Goal: Transaction & Acquisition: Purchase product/service

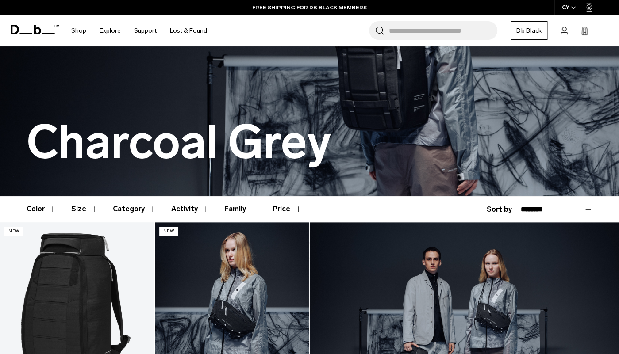
scroll to position [88, 0]
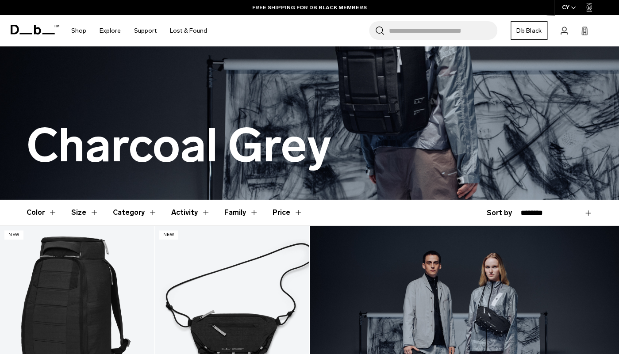
click at [78, 211] on button "Size" at bounding box center [84, 213] width 27 height 26
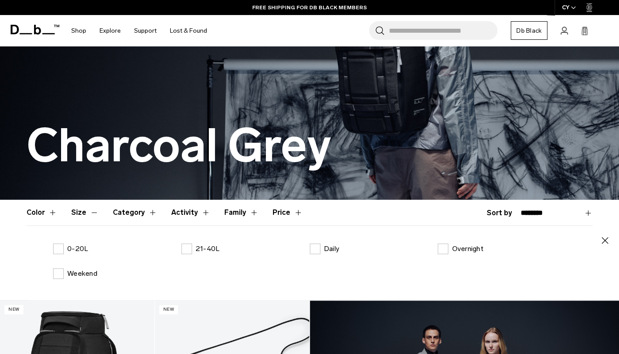
scroll to position [131, 0]
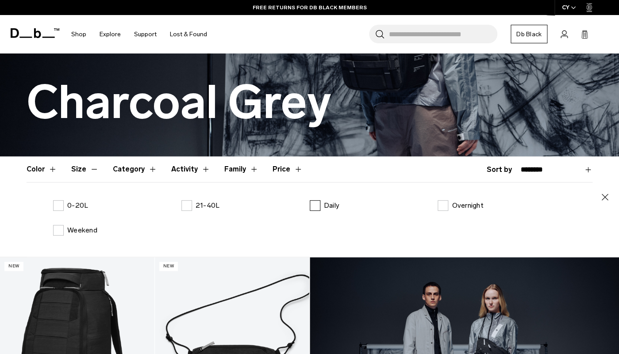
click at [315, 207] on label "Daily" at bounding box center [325, 205] width 30 height 11
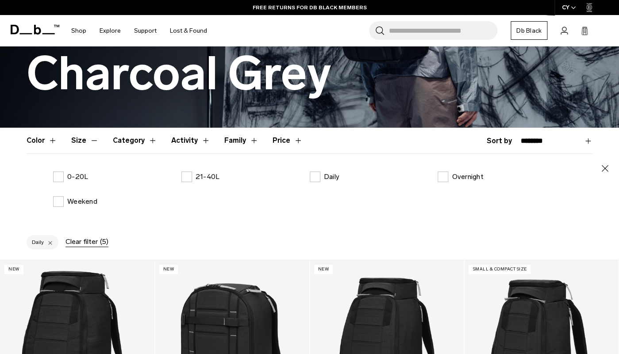
scroll to position [158, 0]
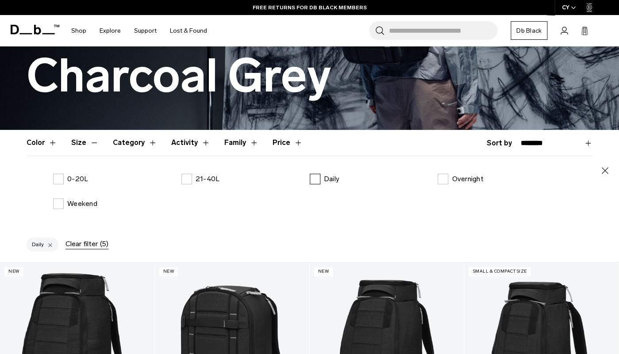
click at [313, 183] on label "Daily" at bounding box center [325, 179] width 30 height 11
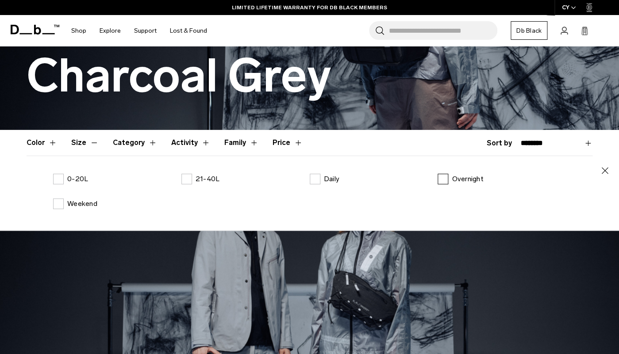
click at [445, 179] on label "Overnight" at bounding box center [461, 179] width 46 height 11
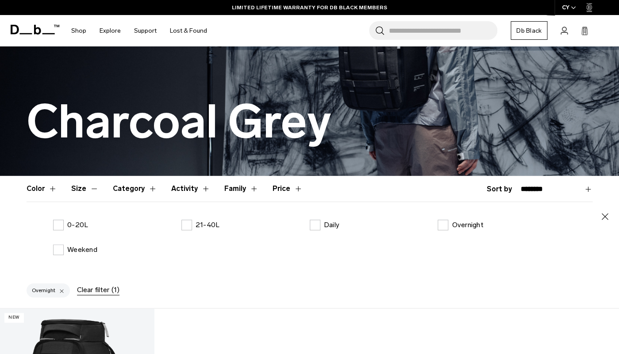
scroll to position [110, 0]
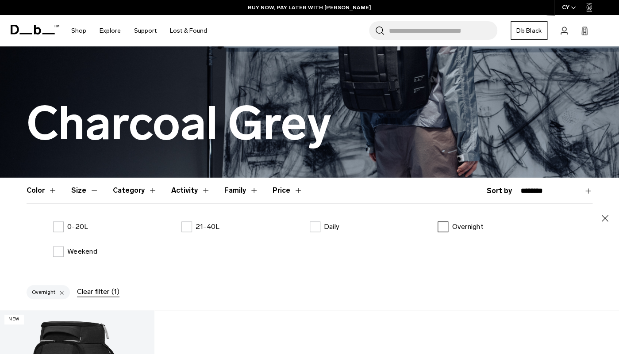
click at [442, 228] on label "Overnight" at bounding box center [461, 227] width 46 height 11
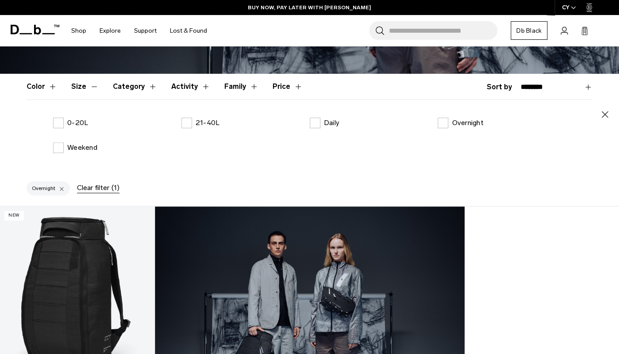
scroll to position [222, 0]
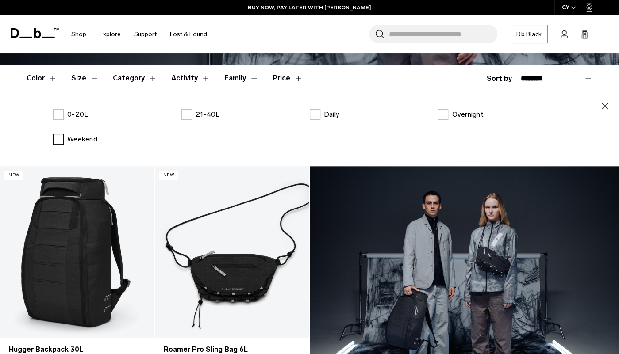
click at [61, 139] on label "Weekend" at bounding box center [75, 139] width 44 height 11
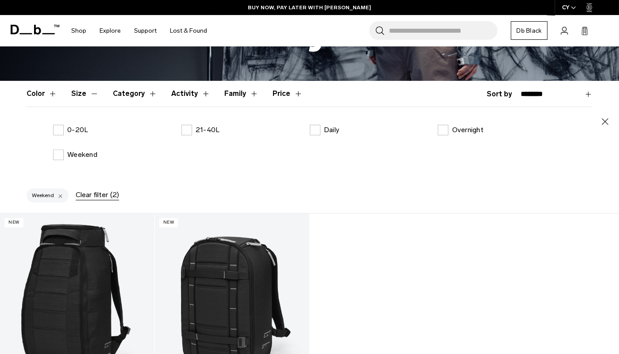
scroll to position [205, 0]
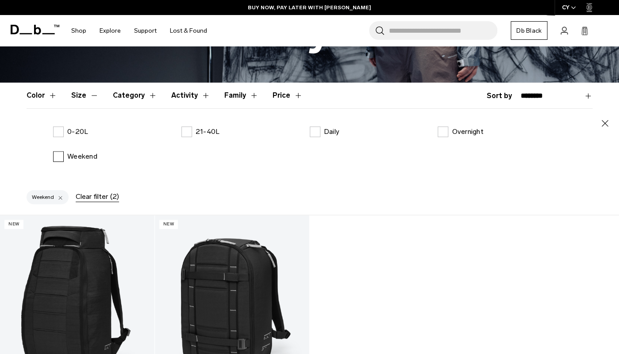
click at [58, 156] on label "Weekend" at bounding box center [75, 156] width 44 height 11
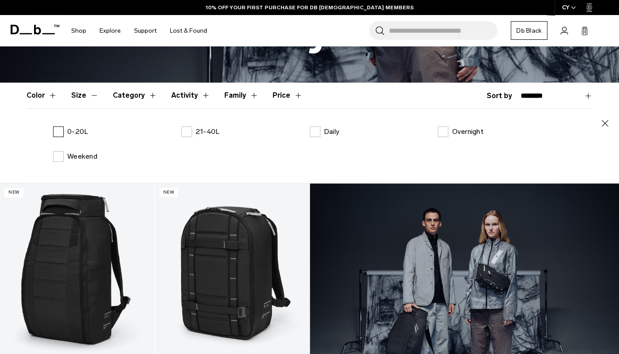
click at [58, 130] on label "0-20L" at bounding box center [70, 132] width 35 height 11
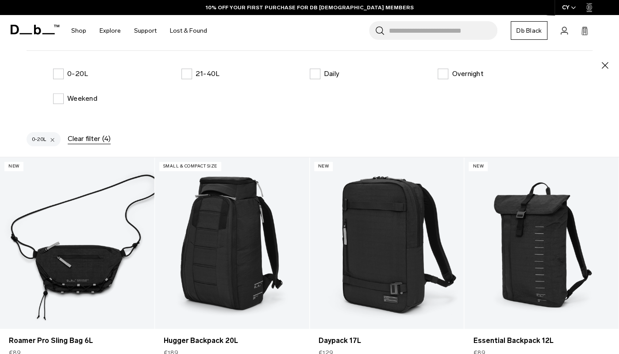
scroll to position [258, 0]
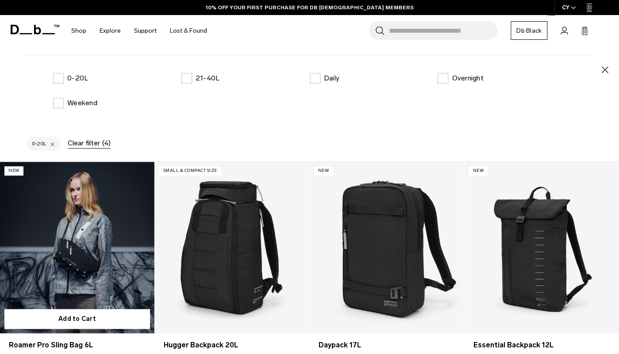
click at [88, 234] on link "Roamer Pro Sling Bag 6L" at bounding box center [77, 248] width 154 height 172
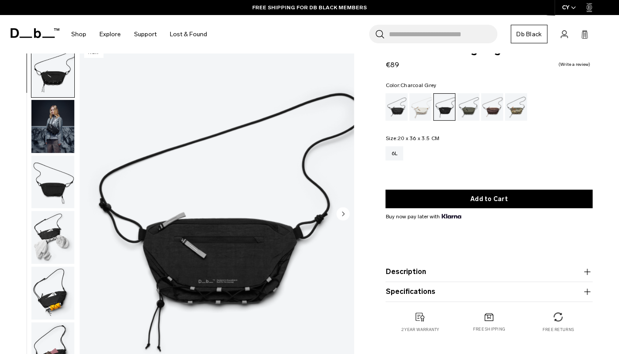
scroll to position [14, 0]
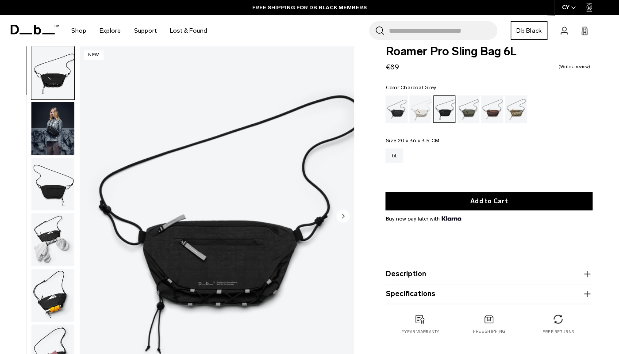
click at [52, 130] on img "button" at bounding box center [52, 128] width 43 height 53
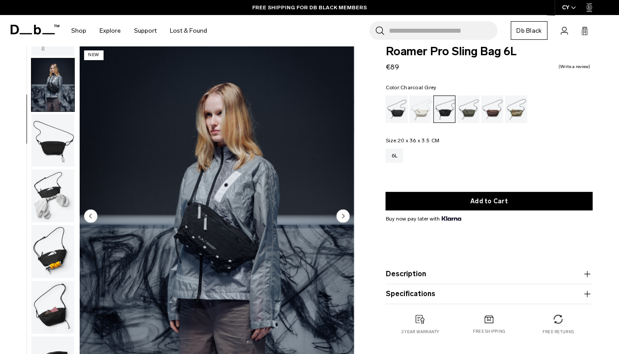
scroll to position [45, 0]
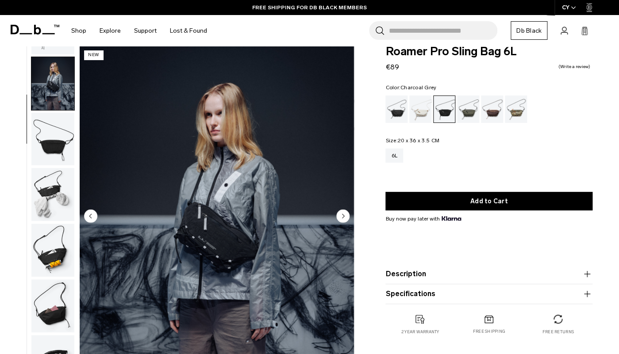
click at [53, 145] on img "button" at bounding box center [52, 139] width 43 height 53
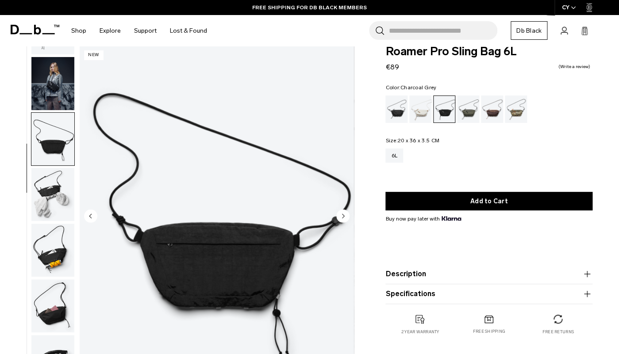
click at [52, 178] on img "button" at bounding box center [52, 194] width 43 height 53
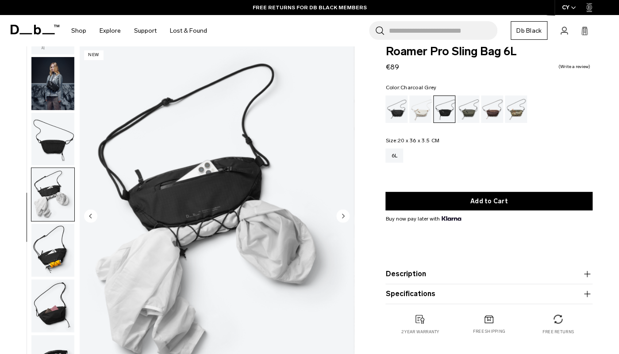
click at [50, 247] on img "button" at bounding box center [52, 250] width 43 height 53
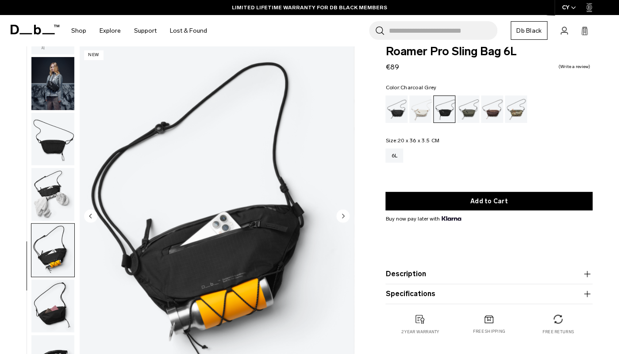
click at [50, 295] on img "button" at bounding box center [52, 306] width 43 height 53
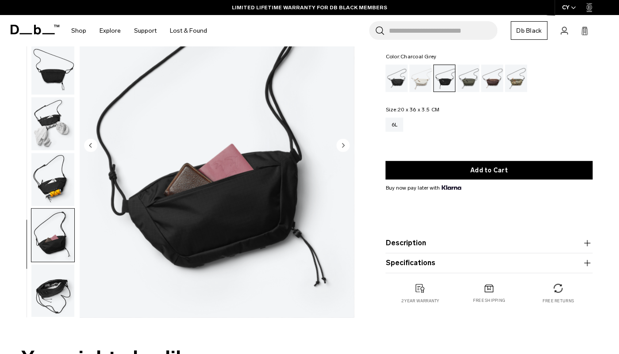
scroll to position [87, 0]
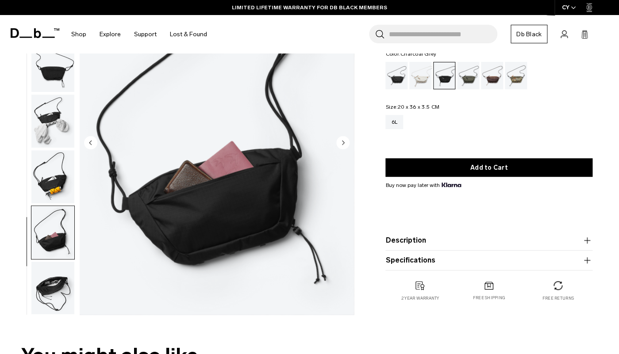
click at [50, 284] on img "button" at bounding box center [52, 288] width 43 height 53
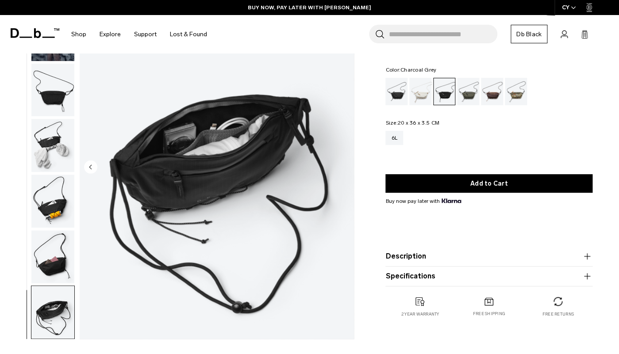
scroll to position [0, 0]
